Goal: Check status: Check status

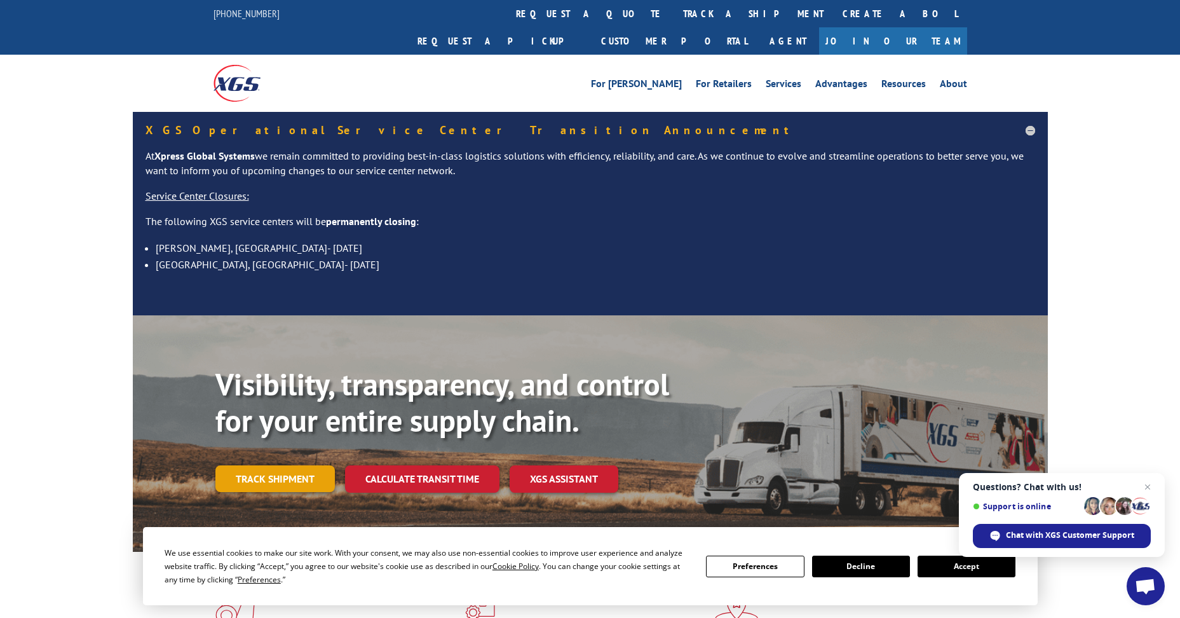
click at [277, 465] on link "Track shipment" at bounding box center [274, 478] width 119 height 27
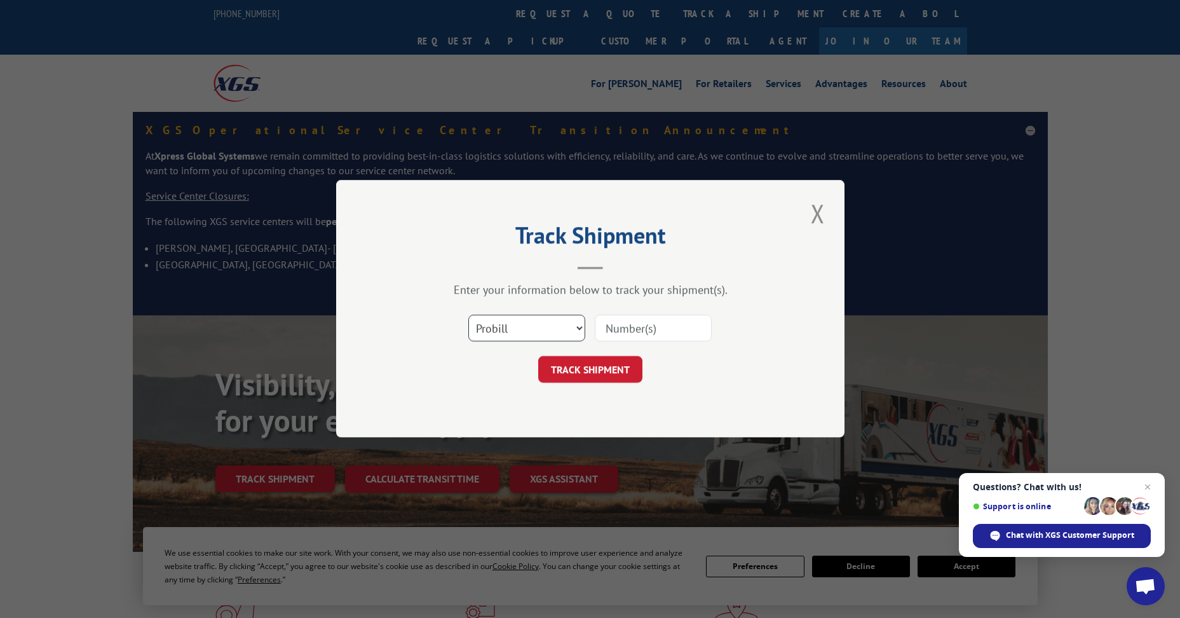
click at [564, 325] on select "Select category... Probill BOL PO" at bounding box center [526, 328] width 117 height 27
select select "po"
click at [468, 315] on select "Select category... Probill BOL PO" at bounding box center [526, 328] width 117 height 27
click at [643, 327] on input at bounding box center [653, 328] width 117 height 27
type input "60529882"
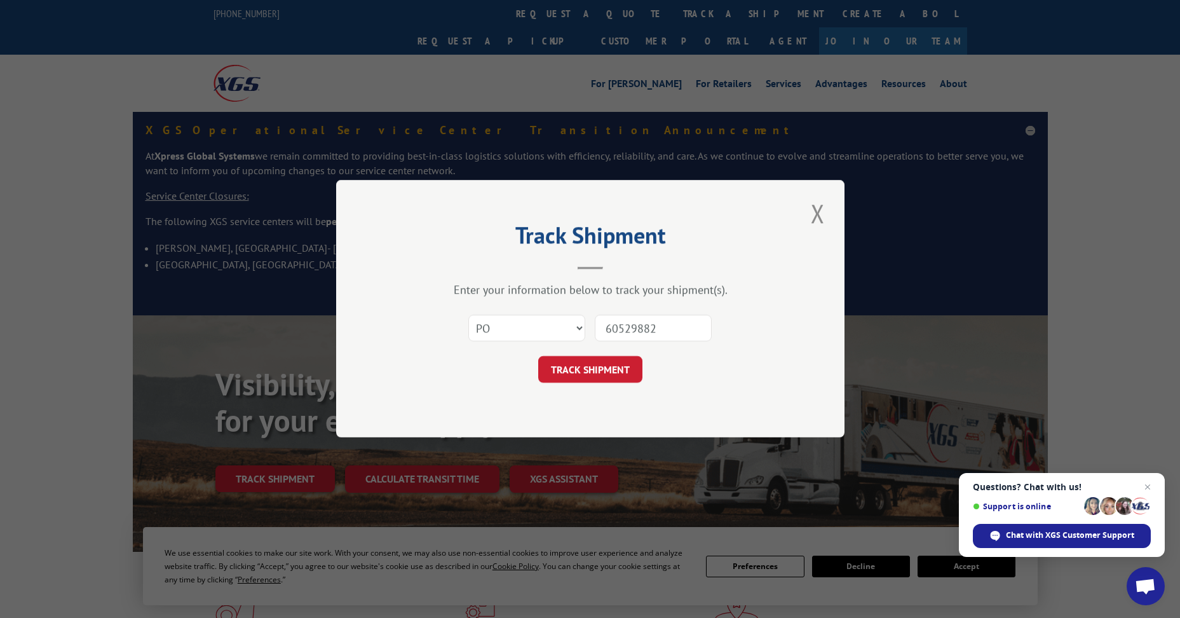
click at [538, 357] on button "TRACK SHIPMENT" at bounding box center [590, 370] width 104 height 27
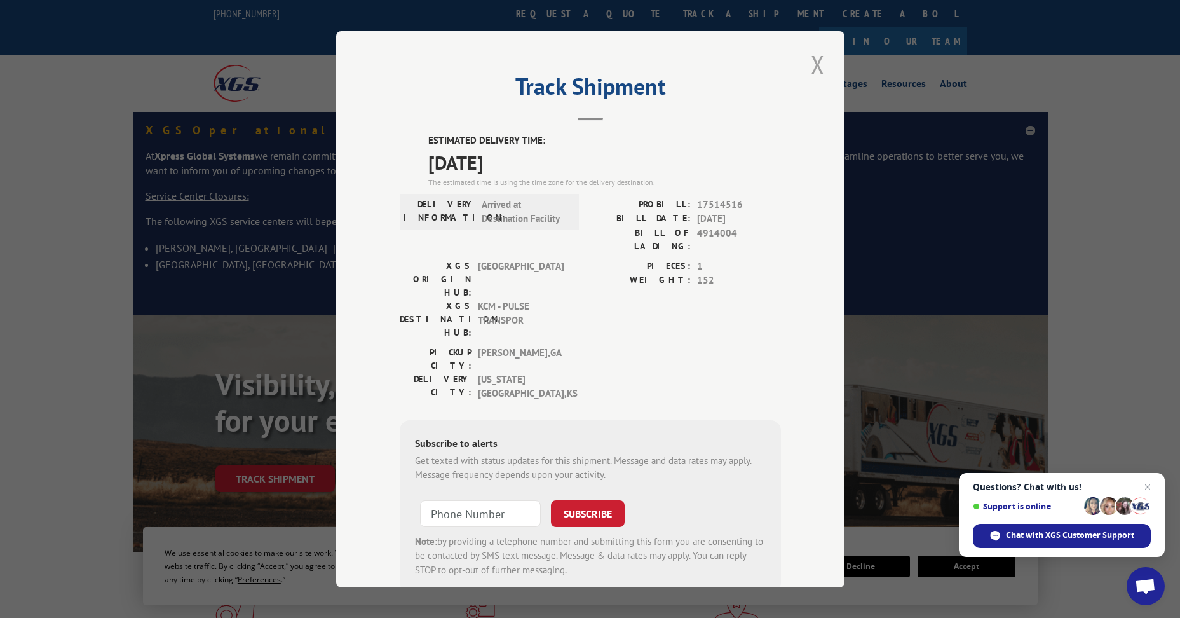
click at [815, 65] on button "Close modal" at bounding box center [818, 64] width 22 height 35
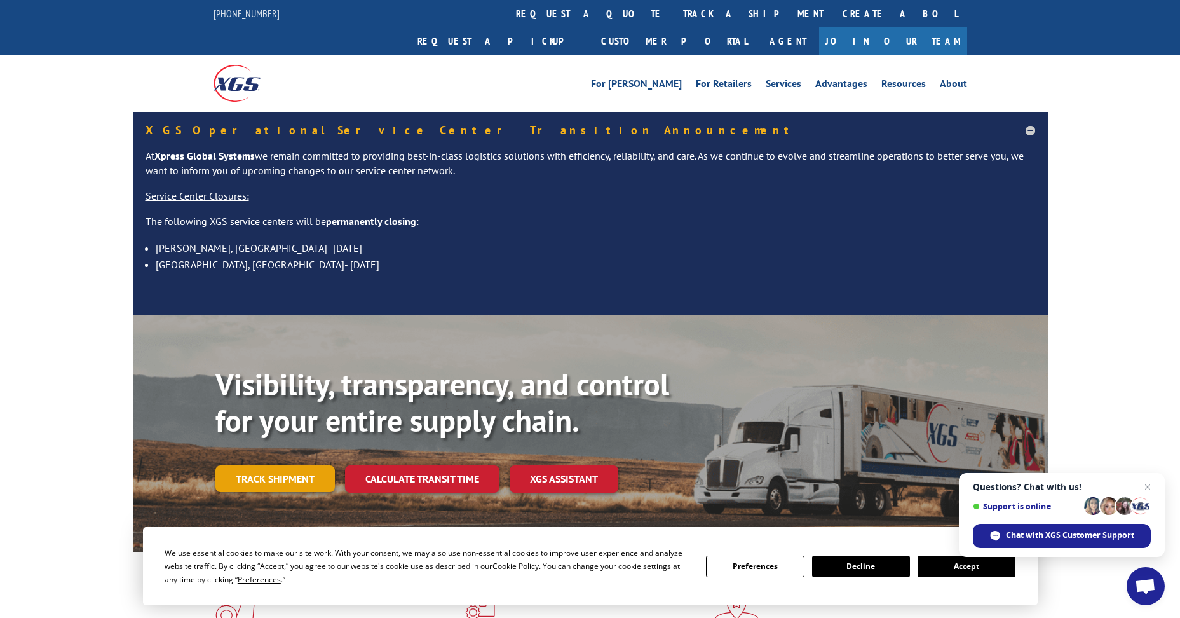
click at [243, 465] on link "Track shipment" at bounding box center [274, 478] width 119 height 27
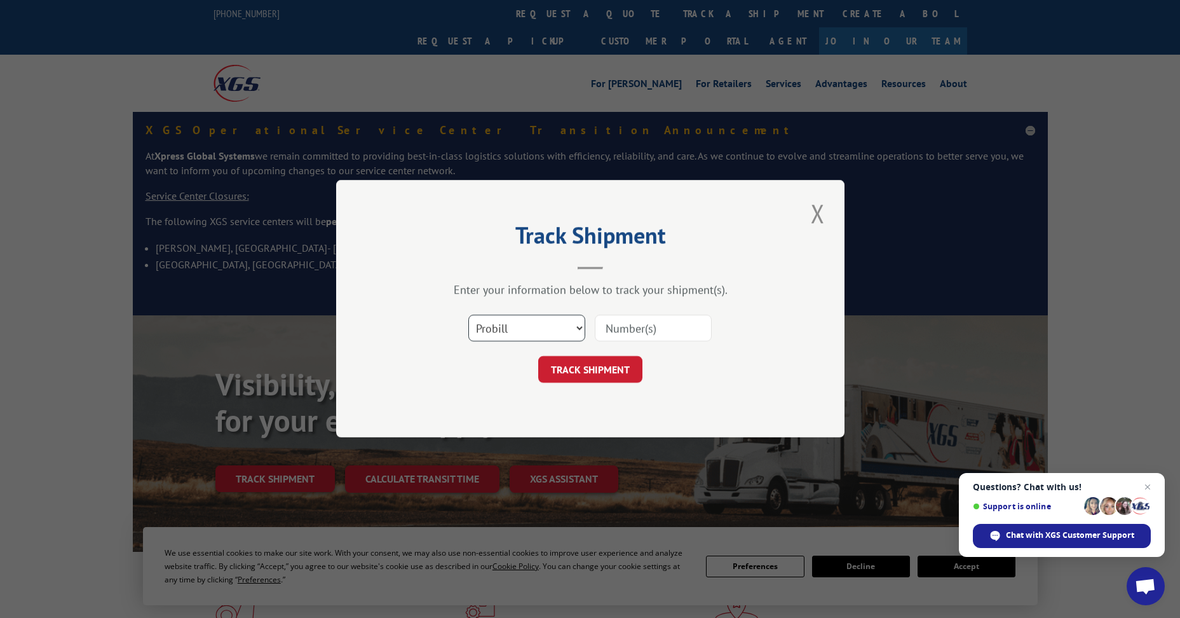
click at [552, 323] on select "Select category... Probill BOL PO" at bounding box center [526, 328] width 117 height 27
select select "po"
click at [468, 315] on select "Select category... Probill BOL PO" at bounding box center [526, 328] width 117 height 27
click at [653, 328] on input at bounding box center [653, 328] width 117 height 27
type input "60529916"
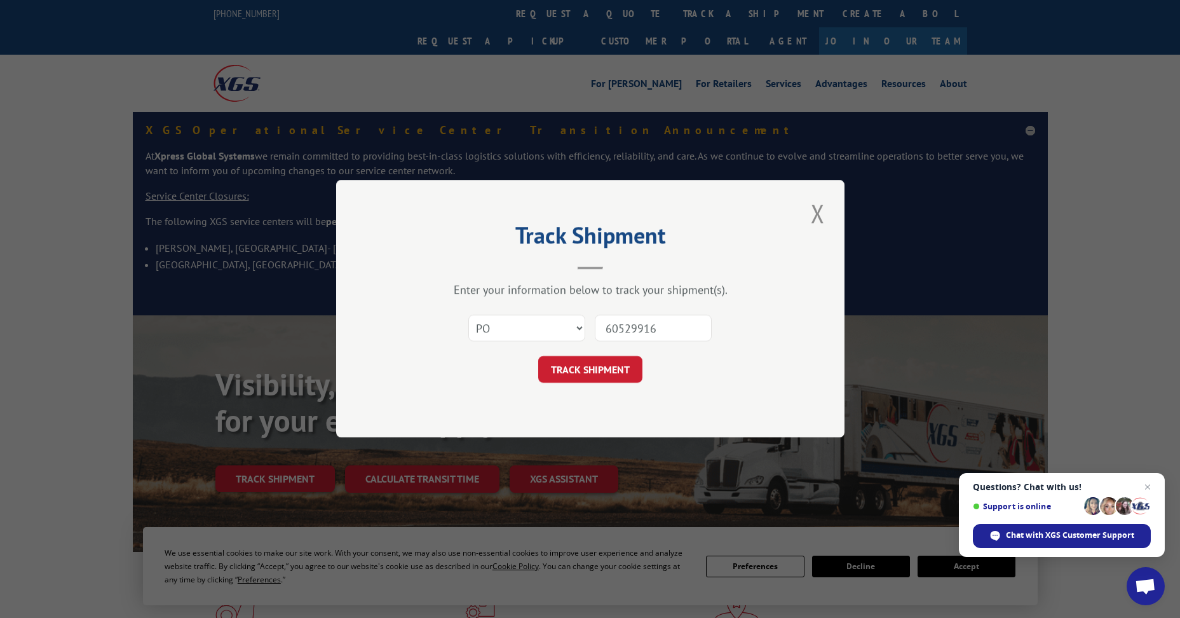
click at [538, 357] on button "TRACK SHIPMENT" at bounding box center [590, 370] width 104 height 27
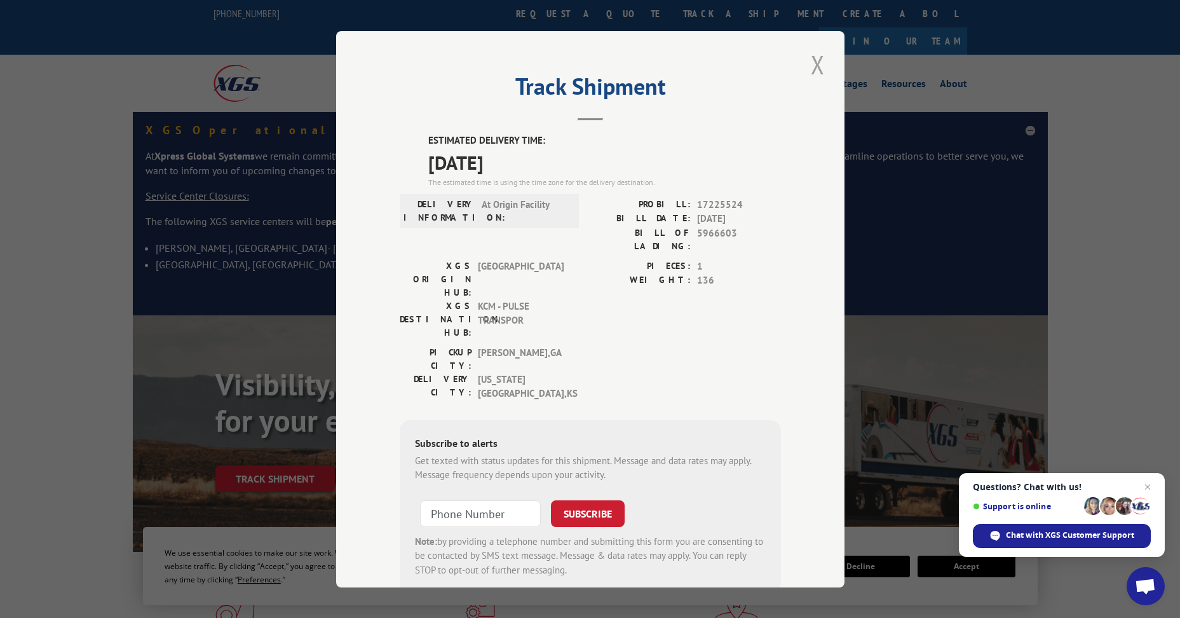
click at [807, 59] on button "Close modal" at bounding box center [818, 64] width 22 height 35
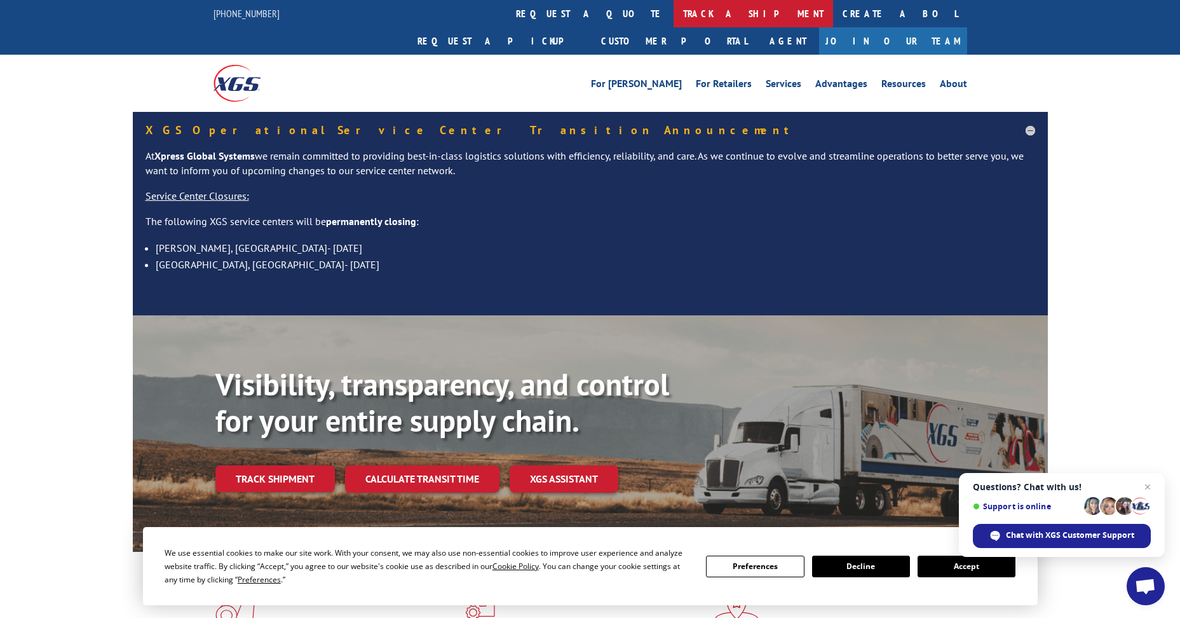
click at [674, 10] on link "track a shipment" at bounding box center [754, 13] width 160 height 27
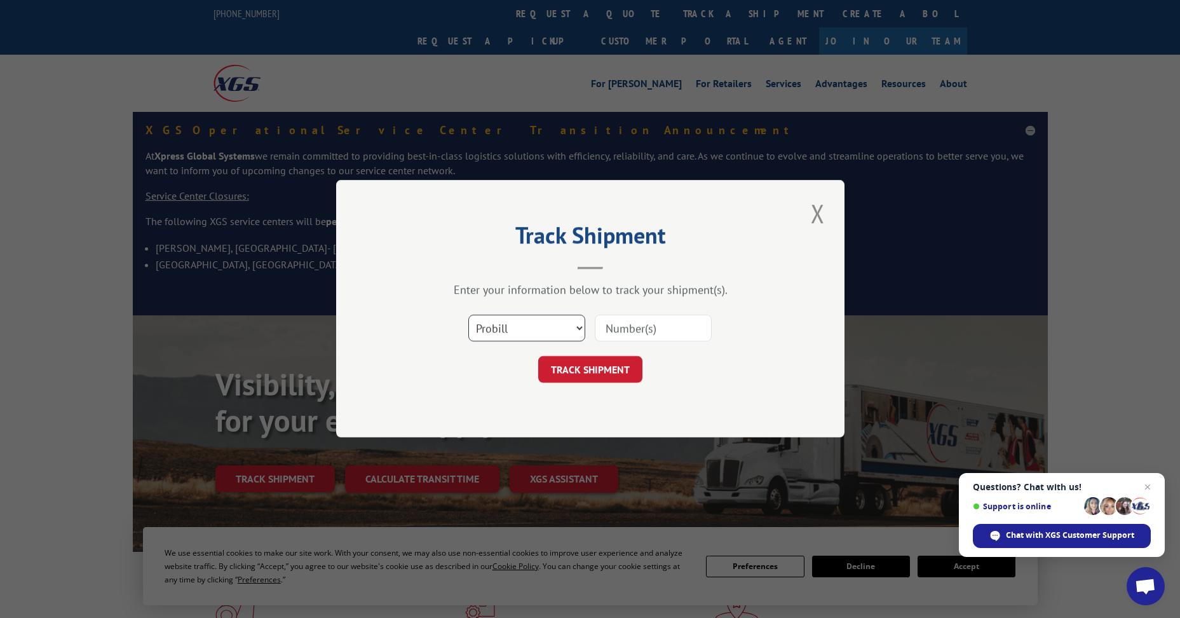
click at [529, 322] on select "Select category... Probill BOL PO" at bounding box center [526, 328] width 117 height 27
select select "po"
click at [468, 315] on select "Select category... Probill BOL PO" at bounding box center [526, 328] width 117 height 27
click at [658, 324] on input at bounding box center [653, 328] width 117 height 27
type input "60529910"
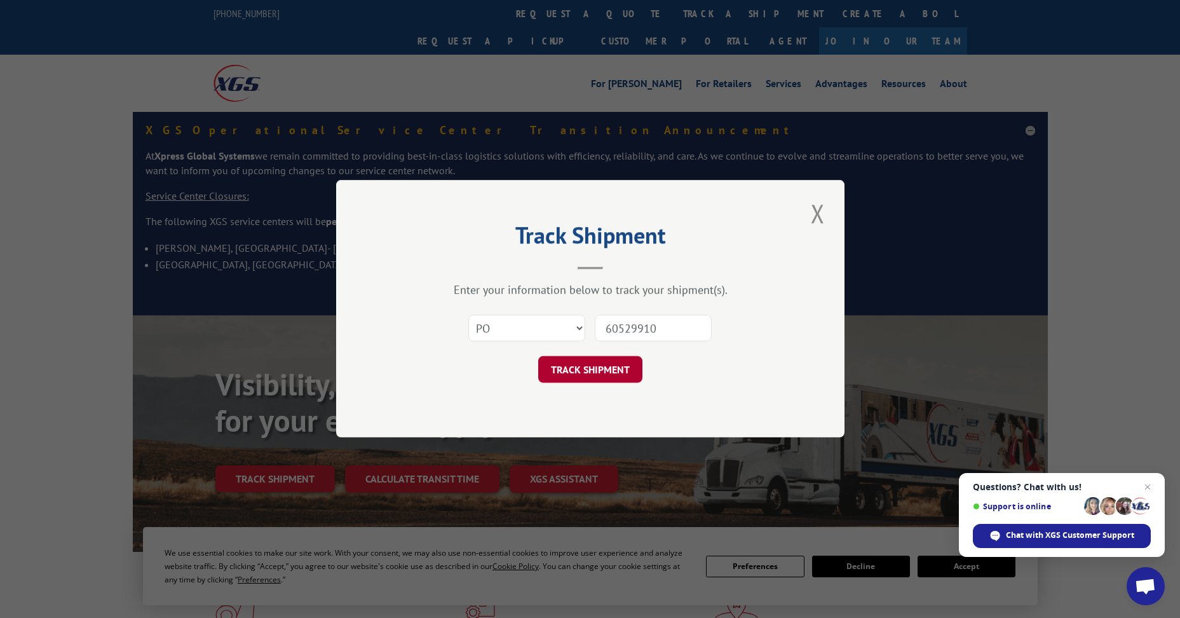
click at [589, 369] on button "TRACK SHIPMENT" at bounding box center [590, 370] width 104 height 27
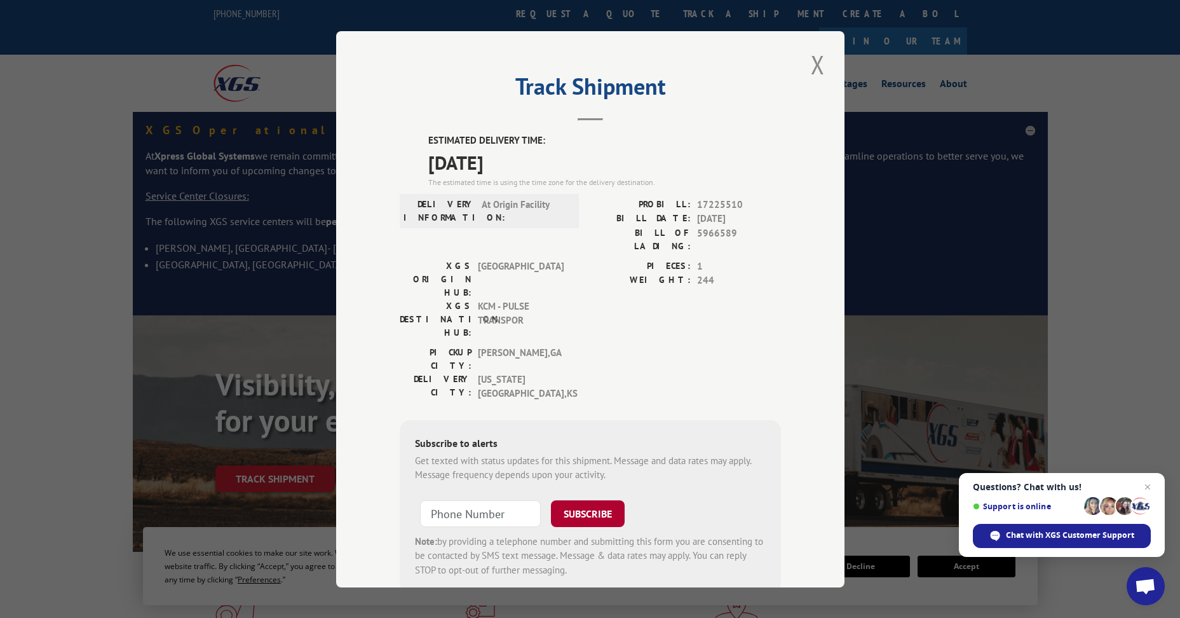
click at [604, 500] on button "SUBSCRIBE" at bounding box center [588, 513] width 74 height 27
click at [1099, 89] on div "Track Shipment ESTIMATED DELIVERY TIME: [DATE] The estimated time is using the …" at bounding box center [590, 309] width 1180 height 618
click at [813, 65] on button "Close modal" at bounding box center [818, 64] width 22 height 35
